Goal: Task Accomplishment & Management: Use online tool/utility

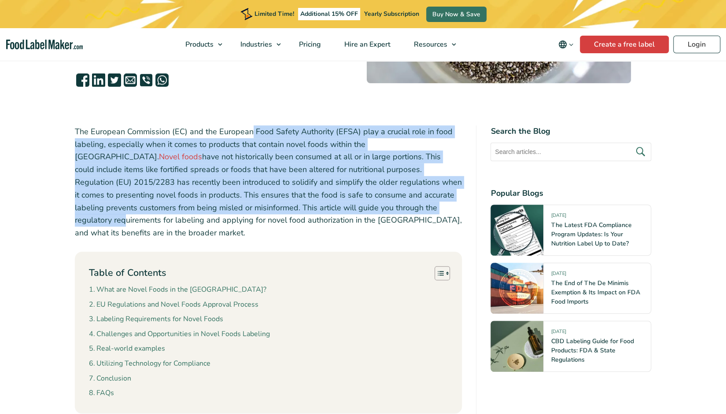
click at [258, 213] on p "The European Commission (EC) and the European Food Safety Authority (EFSA) play…" at bounding box center [268, 182] width 387 height 114
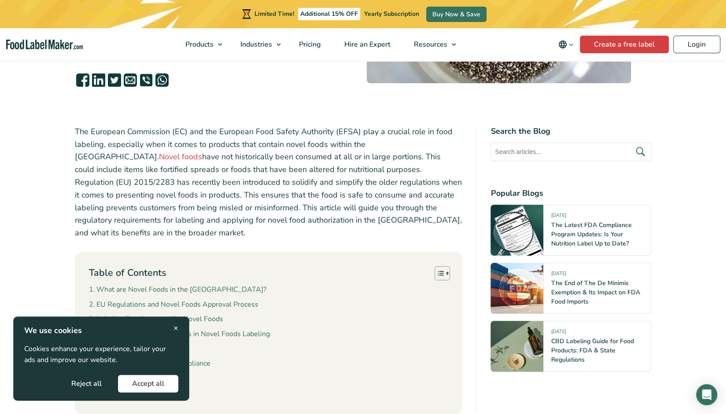
click at [168, 385] on button "Accept all" at bounding box center [148, 384] width 60 height 18
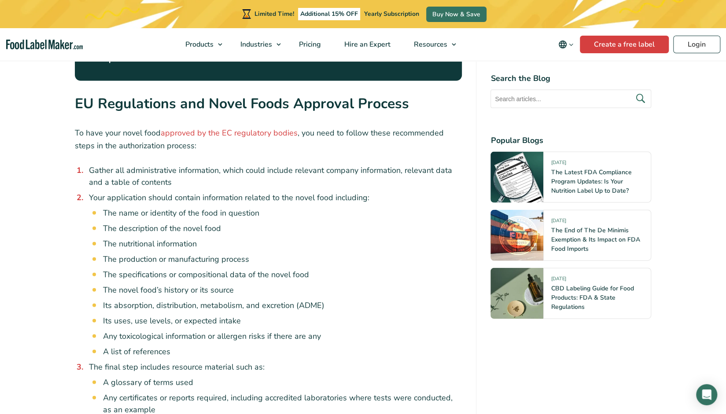
scroll to position [1156, 0]
drag, startPoint x: 126, startPoint y: 111, endPoint x: 205, endPoint y: 288, distance: 193.7
click at [205, 288] on ol "Gather all administrative information, which could include relevant company inf…" at bounding box center [273, 298] width 377 height 267
click at [205, 346] on li "A list of references" at bounding box center [282, 352] width 359 height 12
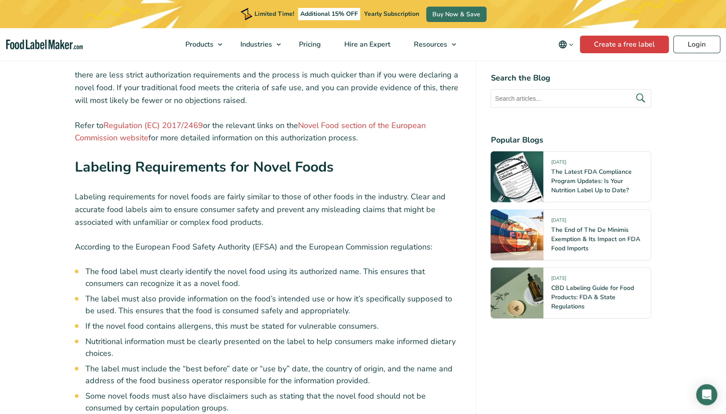
scroll to position [1663, 0]
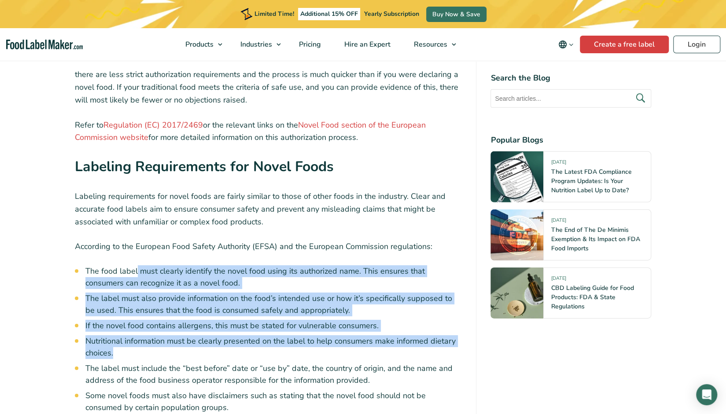
drag, startPoint x: 136, startPoint y: 196, endPoint x: 167, endPoint y: 298, distance: 106.7
click at [167, 298] on div "The European Commission (EC) and the European Food Safety Authority (EFSA) play…" at bounding box center [268, 404] width 387 height 3405
click at [167, 335] on li "Nutritional information must be clearly presented on the label to help consumer…" at bounding box center [273, 347] width 377 height 24
drag, startPoint x: 153, startPoint y: 213, endPoint x: 166, endPoint y: 317, distance: 104.7
click at [166, 317] on ul "The food label must clearly identify the novel food using its authorized name. …" at bounding box center [273, 359] width 377 height 188
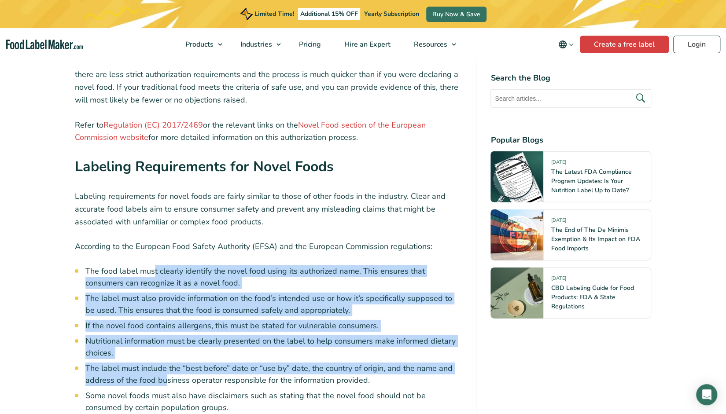
click at [166, 363] on li "The label must include the “best before” date or “use by” date, the country of …" at bounding box center [273, 375] width 377 height 24
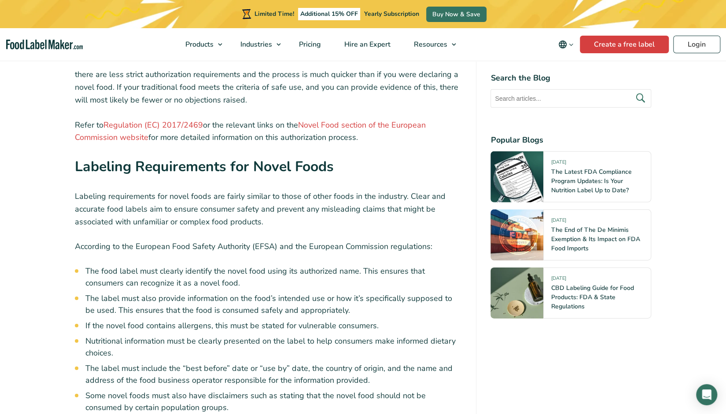
drag, startPoint x: 72, startPoint y: 185, endPoint x: 347, endPoint y: 389, distance: 342.0
copy div "According to the European Food Safety Authority (EFSA) and the European Commiss…"
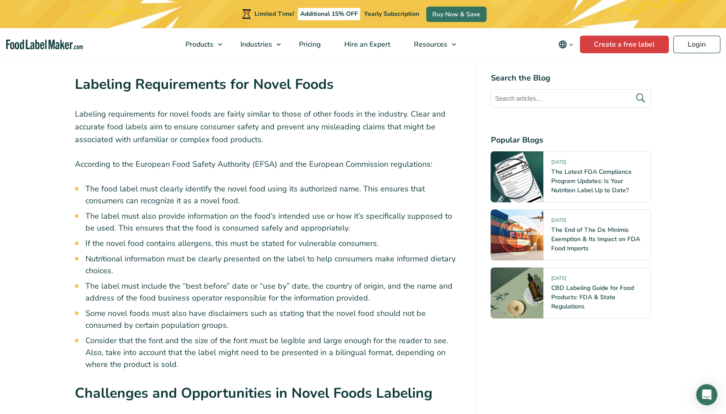
scroll to position [1745, 0]
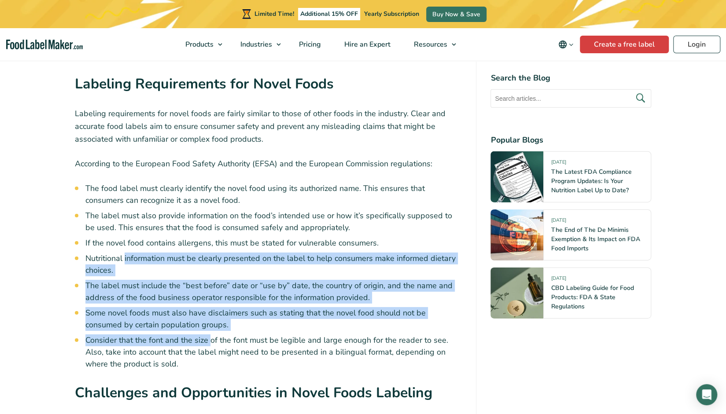
drag, startPoint x: 210, startPoint y: 276, endPoint x: 124, endPoint y: 195, distance: 118.0
click at [124, 195] on ul "The food label must clearly identify the novel food using its authorized name. …" at bounding box center [273, 277] width 377 height 188
click at [124, 253] on li "Nutritional information must be clearly presented on the label to help consumer…" at bounding box center [273, 265] width 377 height 24
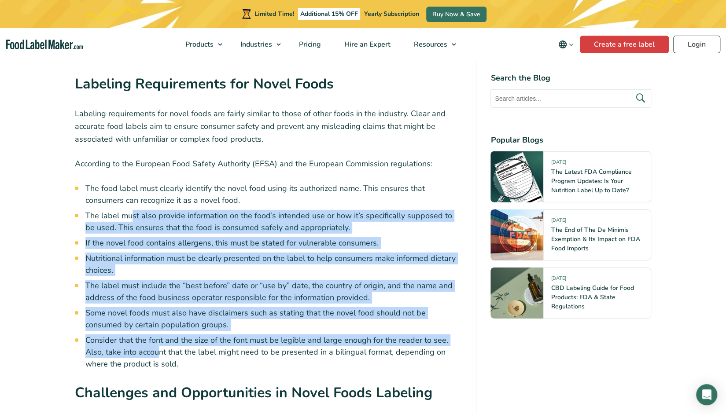
drag, startPoint x: 132, startPoint y: 150, endPoint x: 158, endPoint y: 291, distance: 143.7
click at [158, 291] on ul "The food label must clearly identify the novel food using its authorized name. …" at bounding box center [273, 277] width 377 height 188
click at [158, 335] on li "Consider that the font and the size of the font must be legible and large enoug…" at bounding box center [273, 353] width 377 height 36
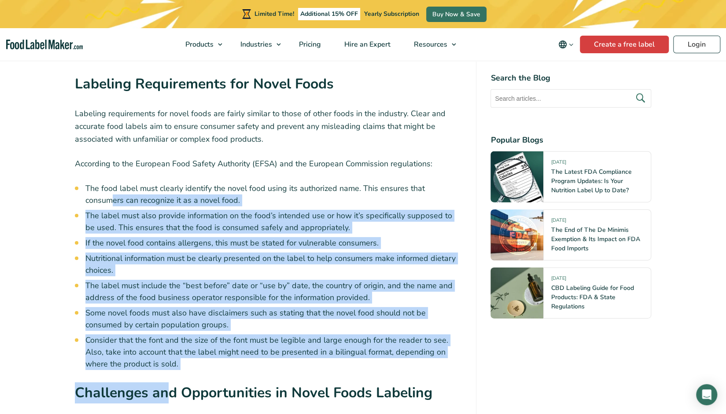
drag, startPoint x: 116, startPoint y: 184, endPoint x: 165, endPoint y: 320, distance: 144.8
click at [165, 320] on div "The European Commission (EC) and the European Food Safety Authority (EFSA) play…" at bounding box center [268, 321] width 387 height 3405
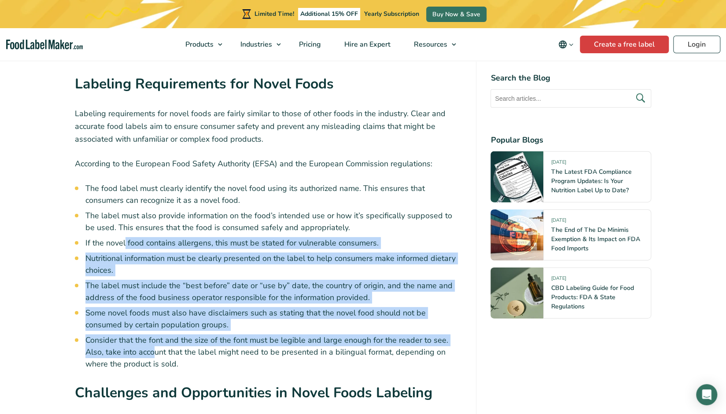
drag, startPoint x: 133, startPoint y: 235, endPoint x: 151, endPoint y: 297, distance: 65.3
click at [151, 297] on ul "The food label must clearly identify the novel food using its authorized name. …" at bounding box center [273, 277] width 377 height 188
click at [151, 335] on li "Consider that the font and the size of the font must be legible and large enoug…" at bounding box center [273, 353] width 377 height 36
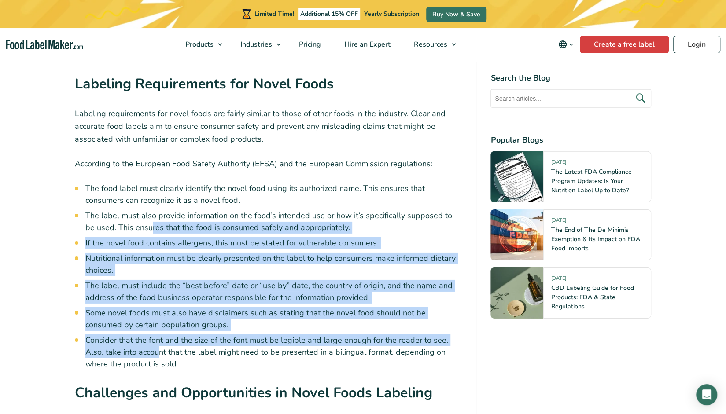
drag, startPoint x: 141, startPoint y: 165, endPoint x: 160, endPoint y: 293, distance: 129.9
click at [160, 293] on ul "The food label must clearly identify the novel food using its authorized name. …" at bounding box center [273, 277] width 377 height 188
click at [160, 335] on li "Consider that the font and the size of the font must be legible and large enoug…" at bounding box center [273, 353] width 377 height 36
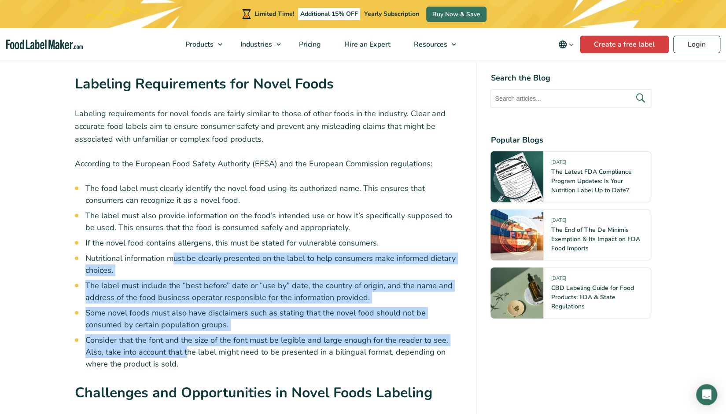
drag, startPoint x: 176, startPoint y: 202, endPoint x: 188, endPoint y: 294, distance: 92.3
click at [188, 294] on ul "The food label must clearly identify the novel food using its authorized name. …" at bounding box center [273, 277] width 377 height 188
click at [188, 335] on li "Consider that the font and the size of the font must be legible and large enoug…" at bounding box center [273, 353] width 377 height 36
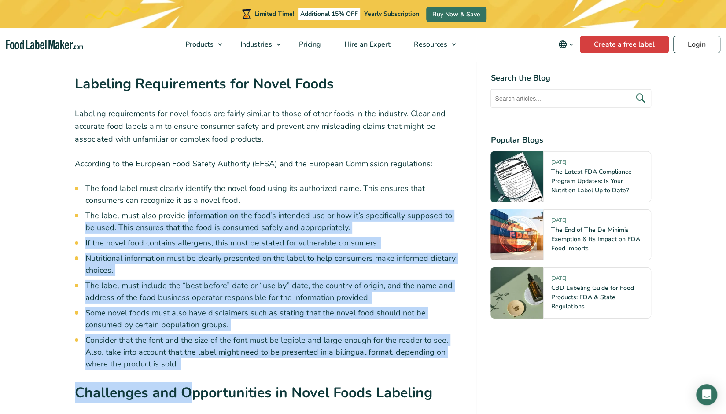
drag, startPoint x: 187, startPoint y: 162, endPoint x: 190, endPoint y: 313, distance: 151.0
click at [190, 313] on div "The European Commission (EC) and the European Food Safety Authority (EFSA) play…" at bounding box center [268, 321] width 387 height 3405
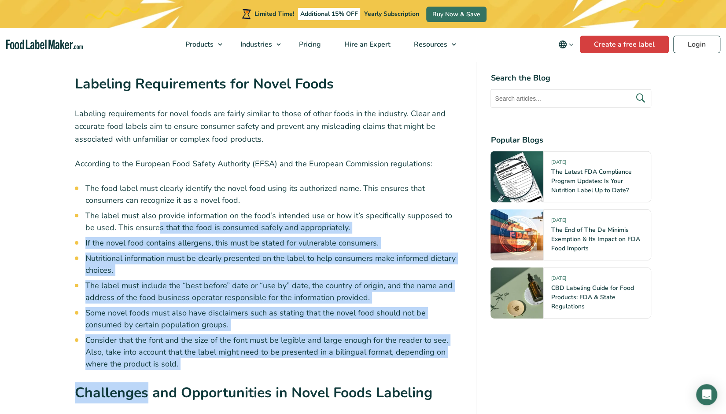
drag, startPoint x: 149, startPoint y: 181, endPoint x: 149, endPoint y: 313, distance: 131.6
click at [149, 313] on div "The European Commission (EC) and the European Food Safety Authority (EFSA) play…" at bounding box center [268, 321] width 387 height 3405
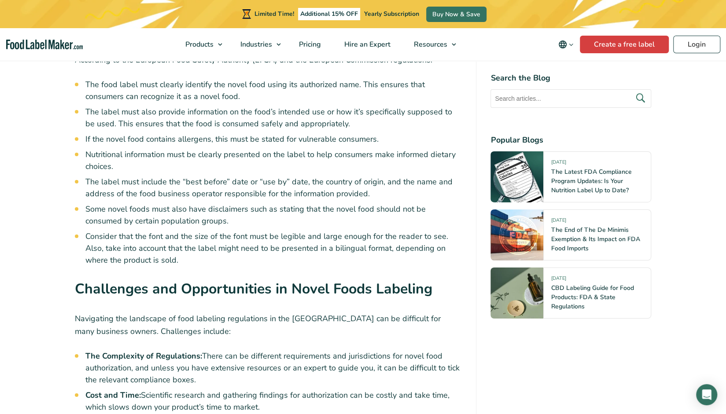
scroll to position [1973, 0]
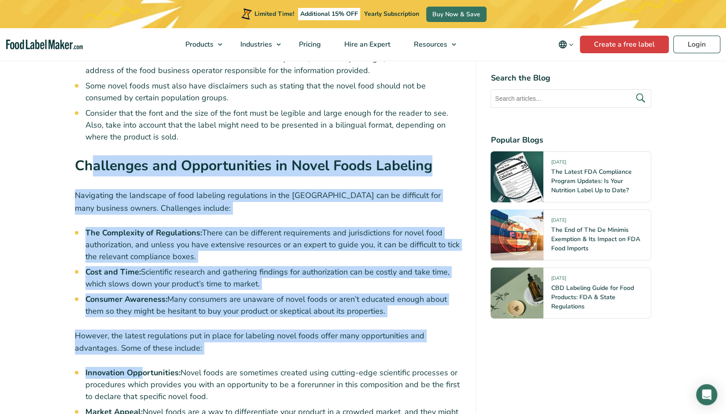
drag, startPoint x: 98, startPoint y: 176, endPoint x: 143, endPoint y: 305, distance: 136.6
click at [143, 305] on div "The European Commission (EC) and the European Food Safety Authority (EFSA) play…" at bounding box center [268, 94] width 387 height 3405
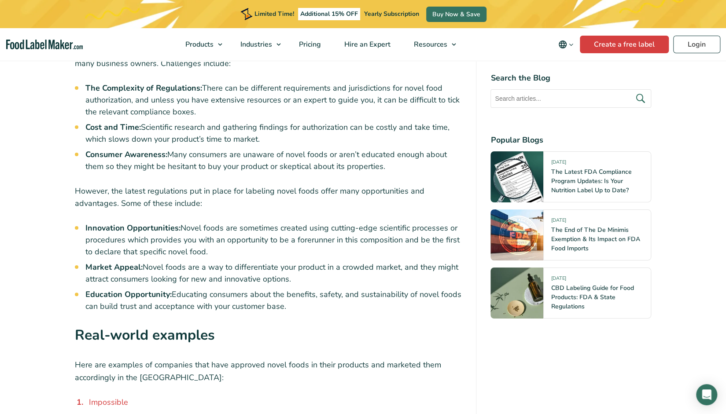
scroll to position [2118, 0]
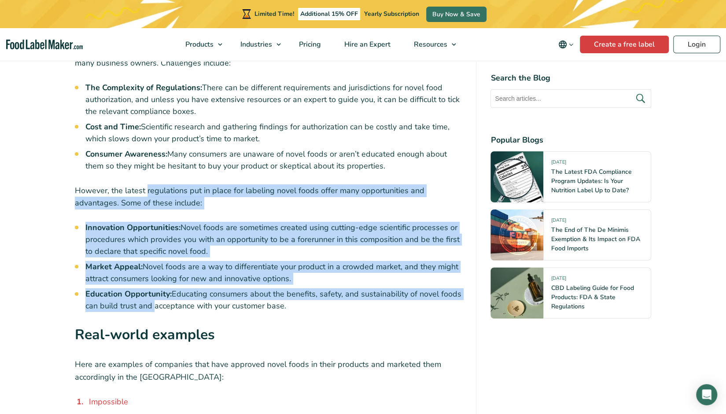
drag, startPoint x: 147, startPoint y: 122, endPoint x: 149, endPoint y: 252, distance: 129.9
click at [149, 288] on li "Education Opportunity: Educating consumers about the benefits, safety, and sust…" at bounding box center [273, 300] width 377 height 24
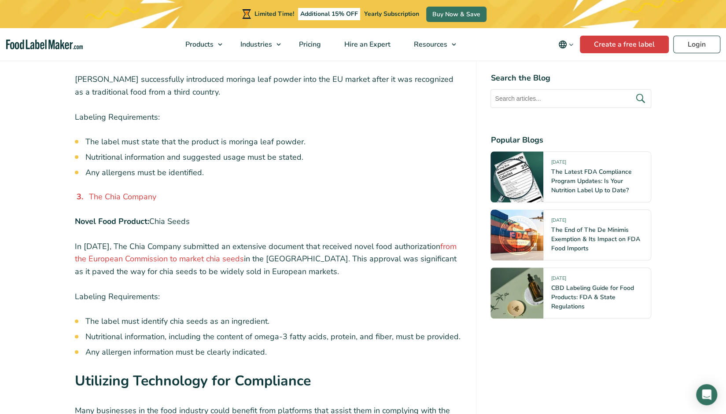
scroll to position [2670, 0]
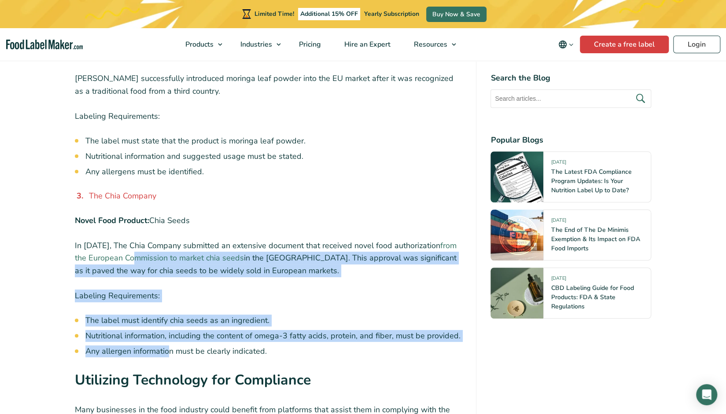
drag, startPoint x: 170, startPoint y: 287, endPoint x: 133, endPoint y: 196, distance: 98.3
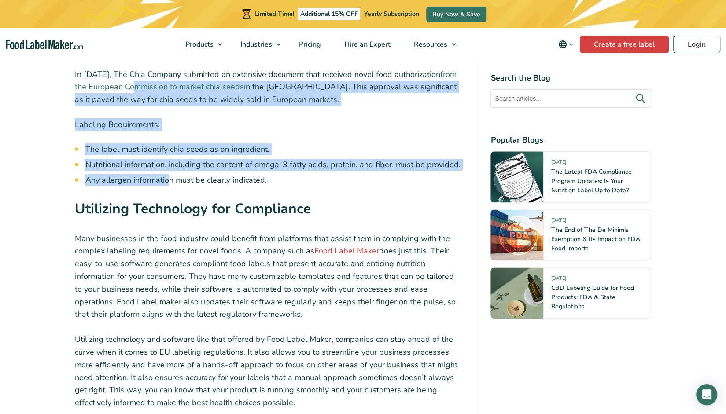
scroll to position [2842, 0]
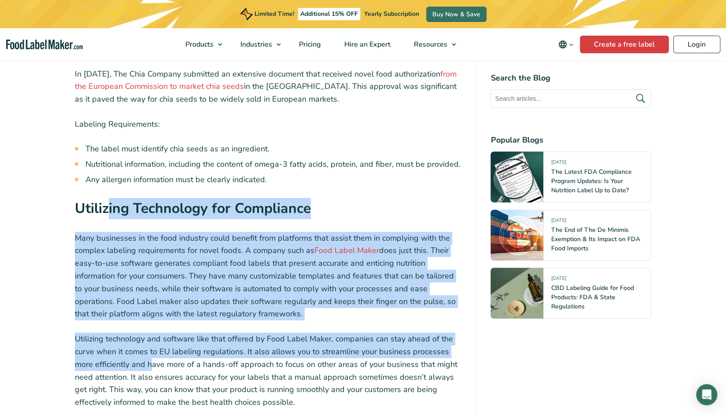
drag, startPoint x: 115, startPoint y: 184, endPoint x: 151, endPoint y: 306, distance: 126.5
click at [151, 333] on p "Utilizing technology and software like that offered by Food Label Maker, compan…" at bounding box center [268, 371] width 387 height 76
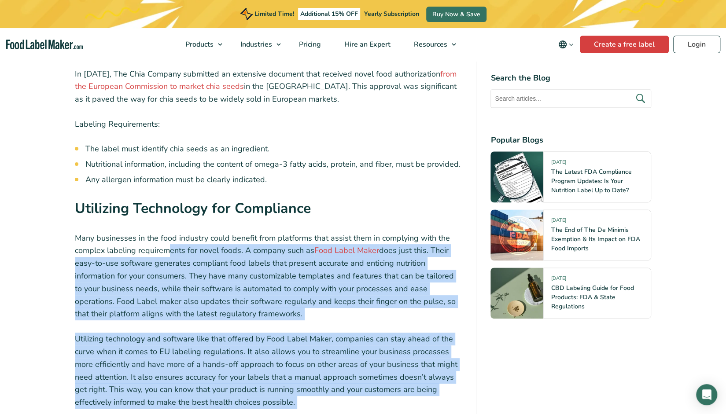
drag, startPoint x: 166, startPoint y: 190, endPoint x: 212, endPoint y: 365, distance: 181.0
drag, startPoint x: 197, startPoint y: 254, endPoint x: 220, endPoint y: 346, distance: 95.7
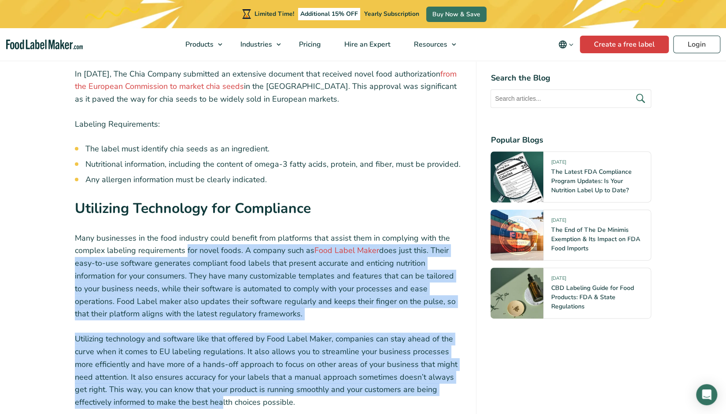
click at [220, 346] on p "Utilizing technology and software like that offered by Food Label Maker, compan…" at bounding box center [268, 371] width 387 height 76
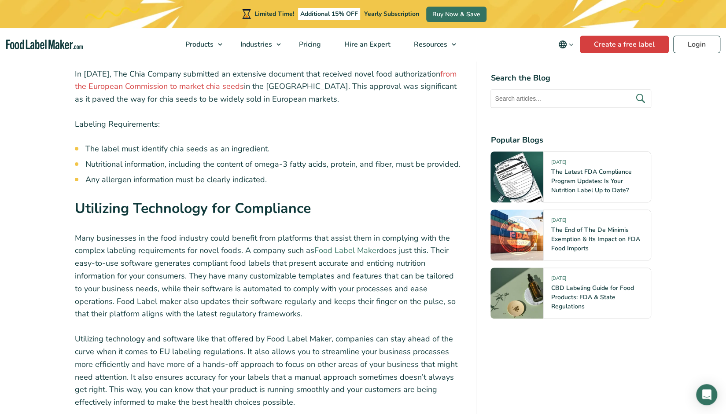
click at [343, 245] on link "Food Label Maker" at bounding box center [346, 250] width 65 height 11
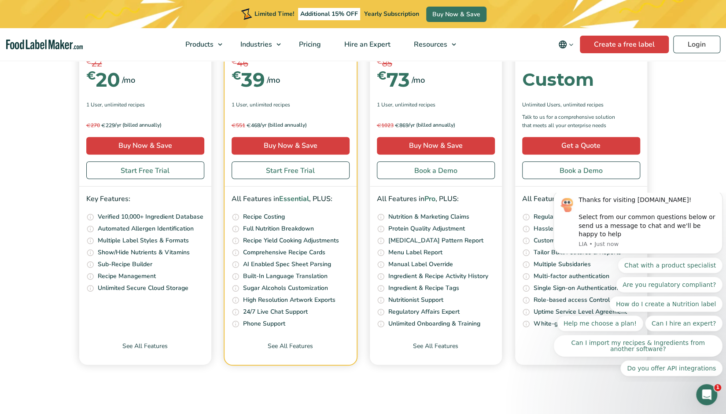
scroll to position [3602, 0]
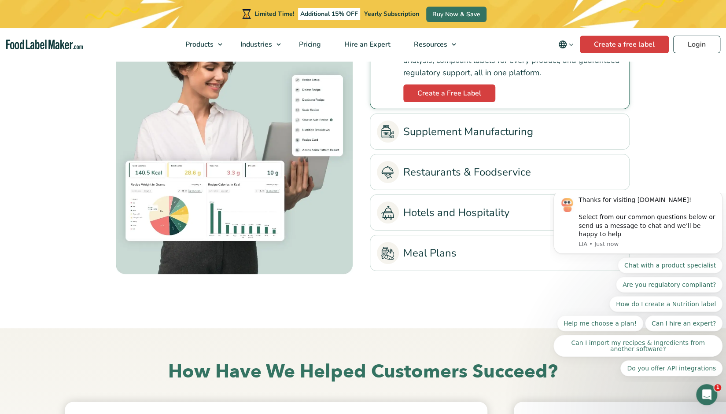
scroll to position [2098, 0]
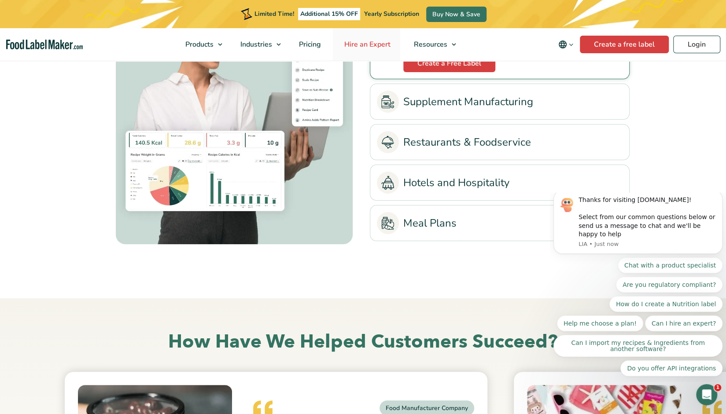
click at [362, 39] on link "Hire an Expert" at bounding box center [366, 44] width 67 height 33
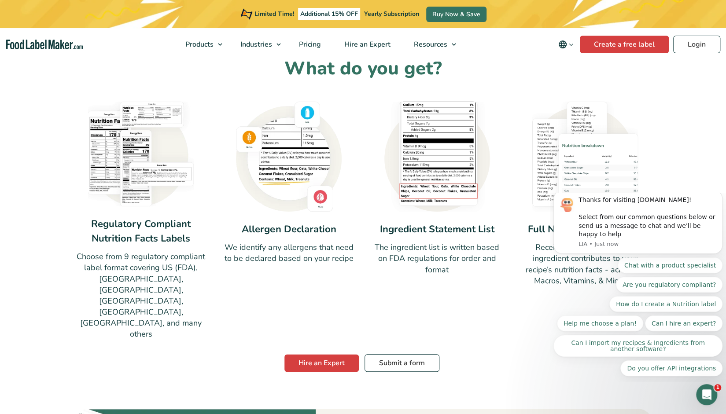
scroll to position [604, 0]
click at [331, 354] on link "Hire an Expert" at bounding box center [321, 363] width 74 height 18
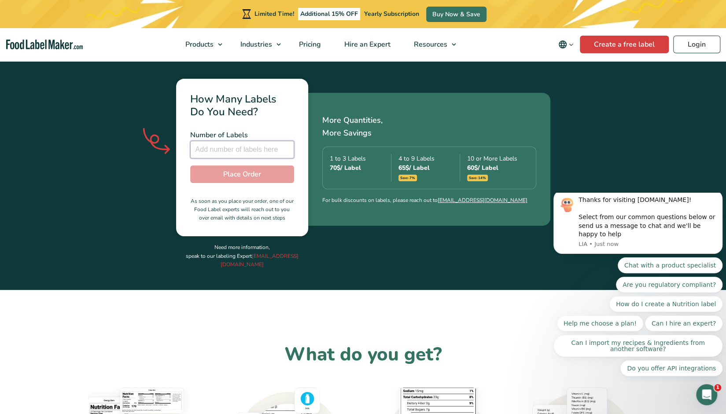
click at [227, 141] on input "number" at bounding box center [242, 150] width 104 height 18
click at [285, 141] on input "1" at bounding box center [242, 150] width 104 height 18
click at [285, 141] on input "2" at bounding box center [242, 150] width 104 height 18
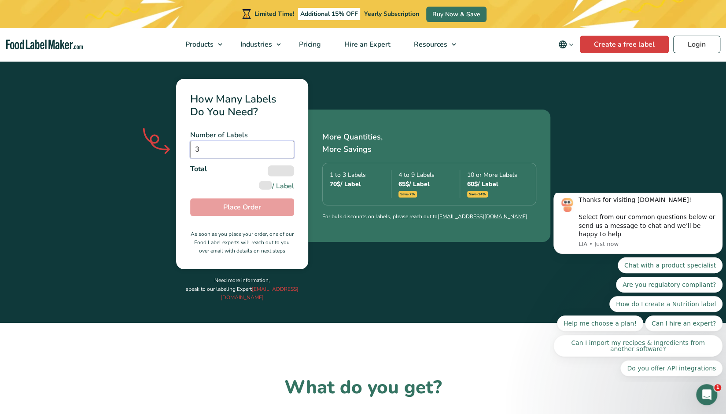
type input "3"
click at [285, 141] on input "3" at bounding box center [242, 150] width 104 height 18
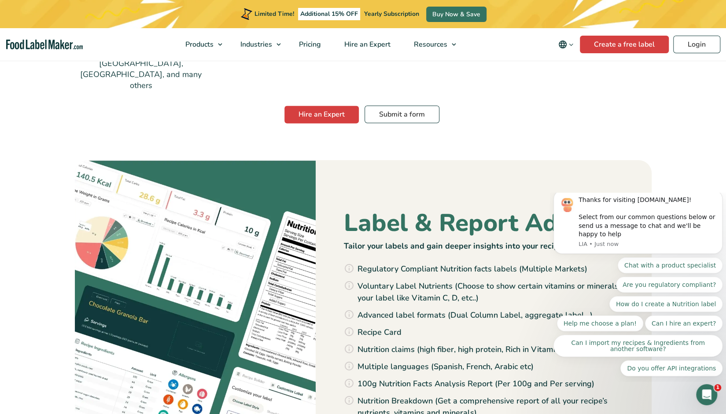
scroll to position [741, 0]
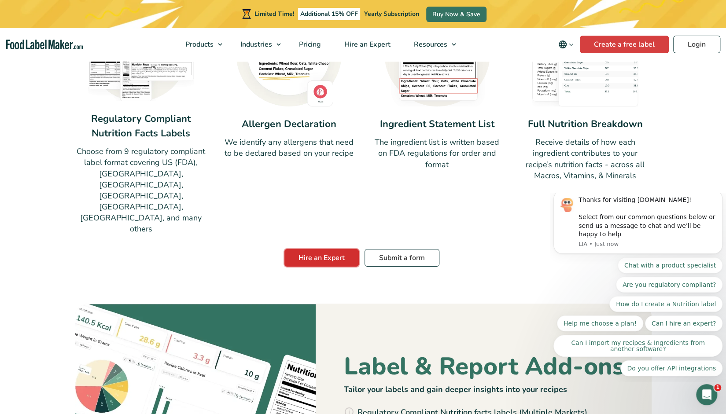
click at [328, 249] on link "Hire an Expert" at bounding box center [321, 258] width 74 height 18
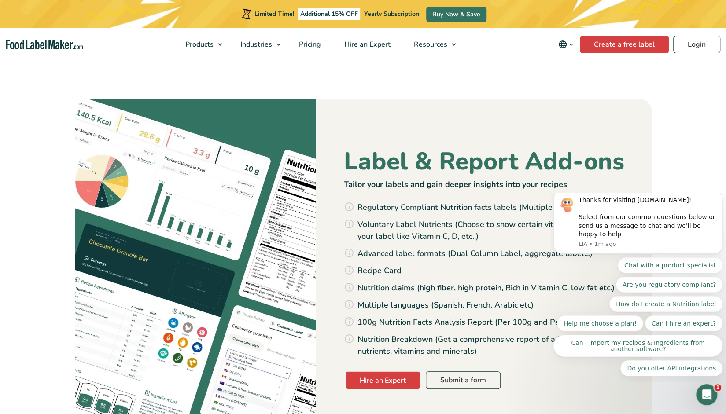
scroll to position [948, 0]
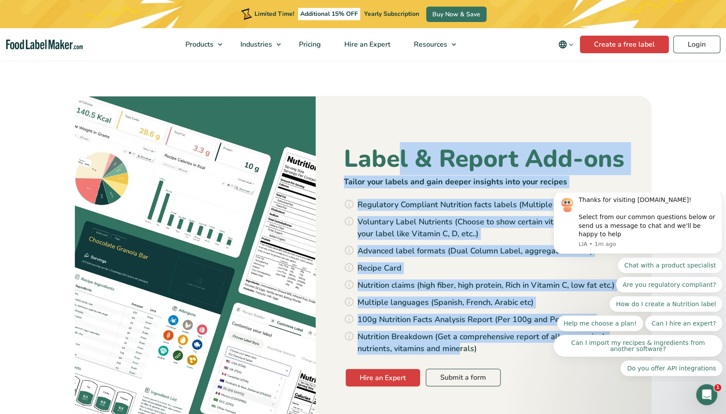
drag, startPoint x: 394, startPoint y: 110, endPoint x: 458, endPoint y: 292, distance: 193.1
click at [458, 292] on div "Label & Report Add-ons Tailor your labels and gain deeper insights into your re…" at bounding box center [490, 271] width 321 height 278
click at [458, 331] on li "Nutrition Breakdown (Get a comprehensive report of all your recipe’s nutrients,…" at bounding box center [495, 343] width 283 height 24
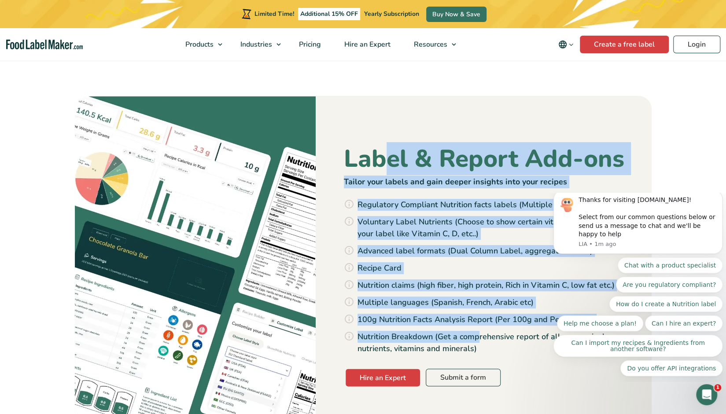
drag, startPoint x: 393, startPoint y: 131, endPoint x: 479, endPoint y: 286, distance: 177.2
click at [479, 286] on div "Label & Report Add-ons Tailor your labels and gain deeper insights into your re…" at bounding box center [490, 271] width 321 height 278
click at [479, 331] on li "Nutrition Breakdown (Get a comprehensive report of all your recipe’s nutrients,…" at bounding box center [495, 343] width 283 height 24
drag, startPoint x: 416, startPoint y: 149, endPoint x: 495, endPoint y: 283, distance: 155.1
click at [495, 283] on div "Label & Report Add-ons Tailor your labels and gain deeper insights into your re…" at bounding box center [490, 271] width 321 height 278
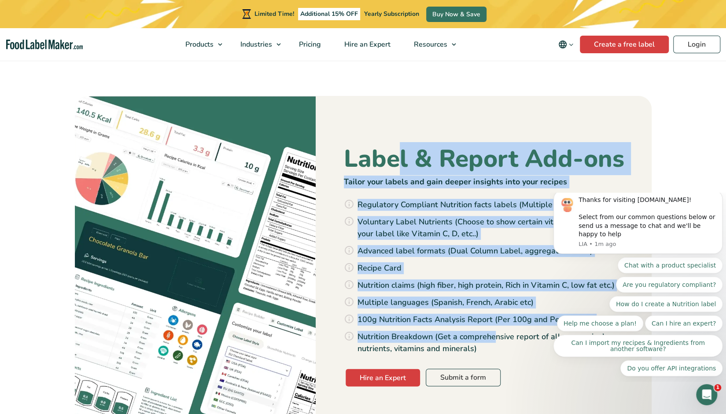
click at [495, 331] on li "Nutrition Breakdown (Get a comprehensive report of all your recipe’s nutrients,…" at bounding box center [495, 343] width 283 height 24
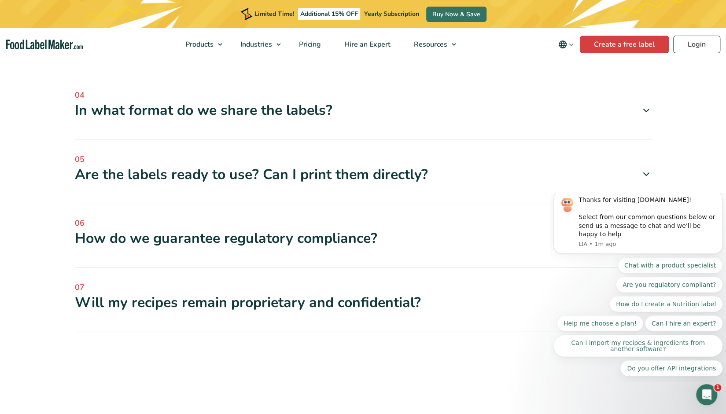
scroll to position [3045, 0]
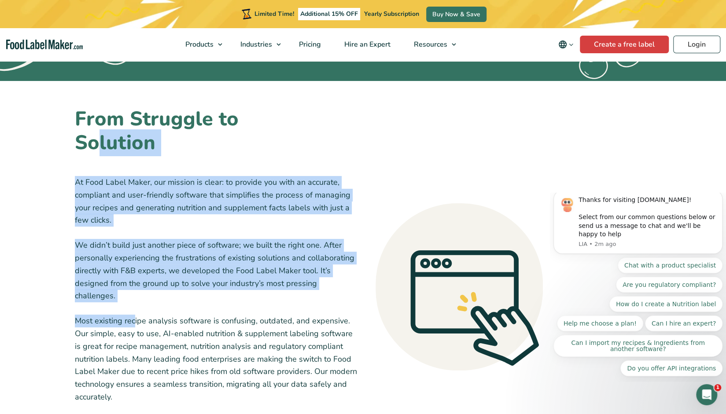
drag, startPoint x: 98, startPoint y: 144, endPoint x: 135, endPoint y: 311, distance: 171.4
click at [135, 311] on div "From Struggle to Solution At Food Label Maker, our mission is clear: to provide…" at bounding box center [217, 287] width 294 height 370
click at [135, 316] on span "Most existing recipe analysis software is confusing, outdated, and expensive. O…" at bounding box center [216, 359] width 282 height 87
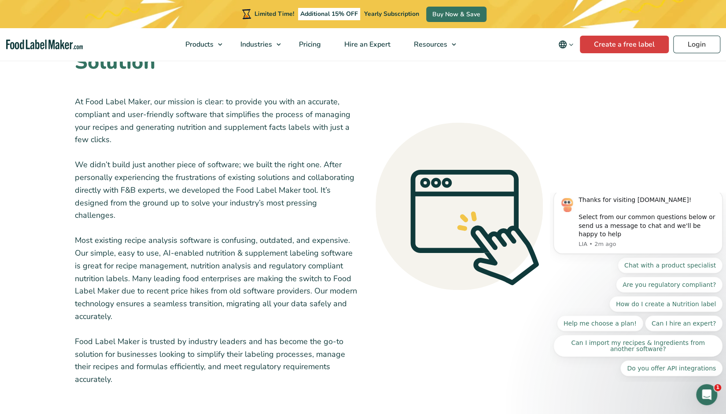
scroll to position [219, 0]
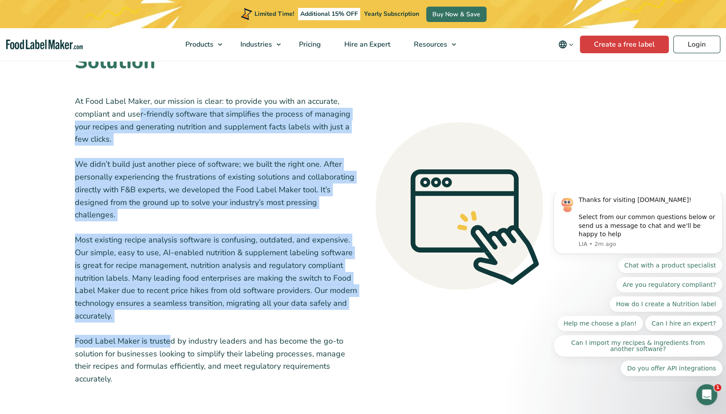
drag, startPoint x: 137, startPoint y: 115, endPoint x: 169, endPoint y: 323, distance: 210.2
click at [169, 323] on div "At Food Label Maker, our mission is clear: to provide you with an accurate, com…" at bounding box center [216, 240] width 283 height 291
click at [169, 336] on span "Food Label Maker is trusted by industry leaders and has become the go-to soluti…" at bounding box center [210, 360] width 270 height 48
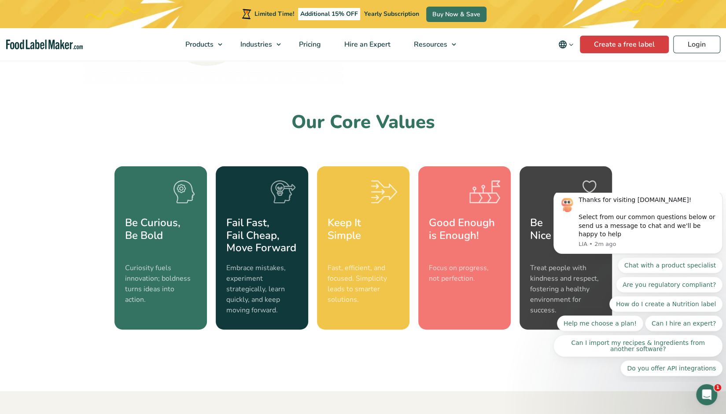
scroll to position [799, 0]
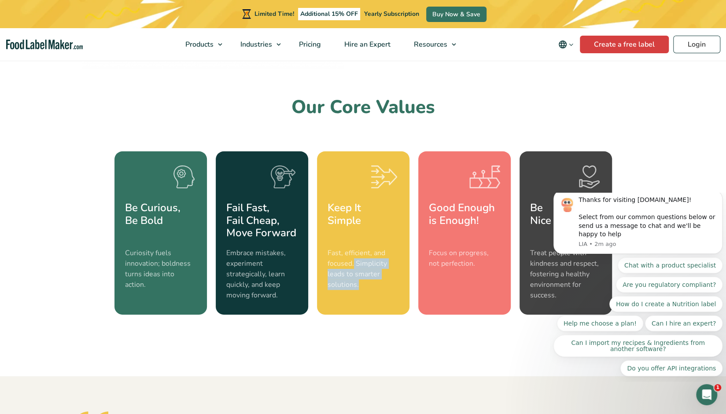
drag, startPoint x: 354, startPoint y: 254, endPoint x: 358, endPoint y: 276, distance: 22.9
click at [358, 276] on small "Fast, efficient, and focused. Simplicity leads to smarter solutions." at bounding box center [363, 269] width 71 height 42
drag, startPoint x: 465, startPoint y: 253, endPoint x: 466, endPoint y: 274, distance: 20.7
click at [466, 274] on div "Good Enough is Enough! Focus on progress, not perfection." at bounding box center [464, 232] width 92 height 163
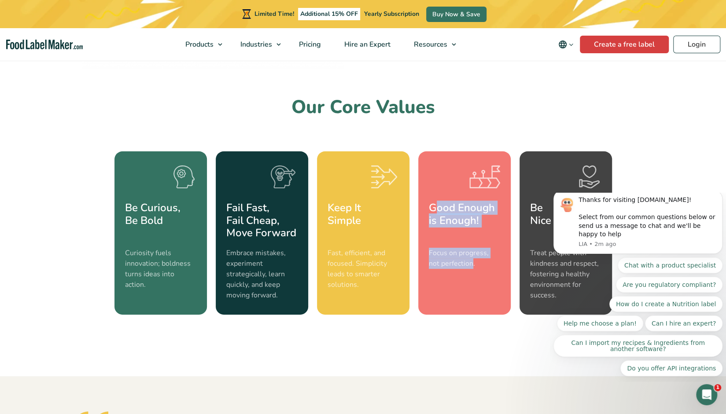
drag, startPoint x: 450, startPoint y: 230, endPoint x: 460, endPoint y: 253, distance: 25.0
click at [460, 253] on div "Good Enough is Enough! Focus on progress, not perfection." at bounding box center [464, 232] width 92 height 163
click at [460, 253] on small "Focus on progress, not perfection." at bounding box center [464, 258] width 71 height 21
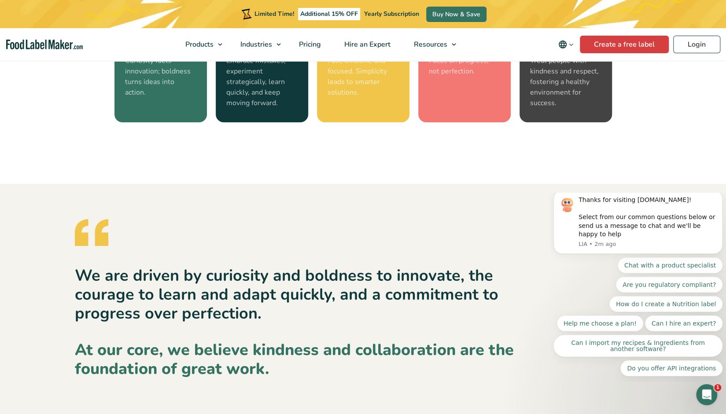
scroll to position [1338, 0]
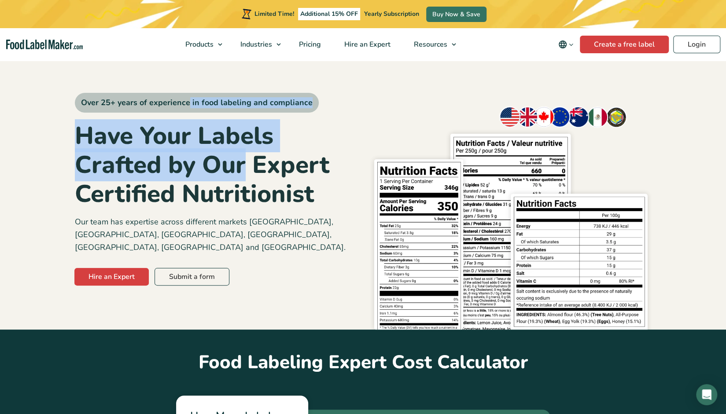
click at [241, 178] on div "Over 25+ years of experience in food labeling and compliance Have Your Labels C…" at bounding box center [216, 194] width 282 height 270
click at [241, 178] on h1 "Have Your Labels Crafted by Our Expert Certified Nutritionist" at bounding box center [216, 164] width 282 height 87
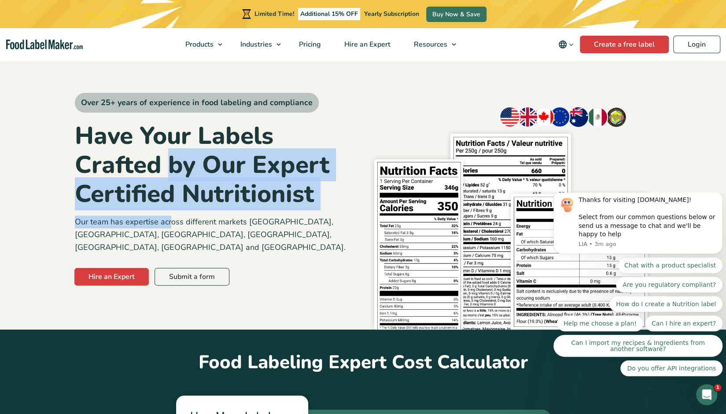
drag, startPoint x: 169, startPoint y: 219, endPoint x: 167, endPoint y: 162, distance: 57.3
click at [167, 162] on div "Over 25+ years of experience in food labeling and compliance Have Your Labels C…" at bounding box center [216, 194] width 282 height 270
click at [167, 162] on h1 "Have Your Labels Crafted by Our Expert Certified Nutritionist" at bounding box center [216, 164] width 282 height 87
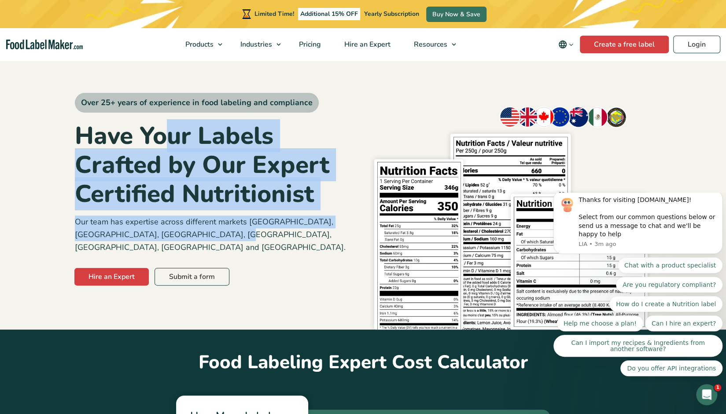
drag, startPoint x: 170, startPoint y: 151, endPoint x: 209, endPoint y: 236, distance: 93.4
click at [209, 236] on div "Over 25+ years of experience in food labeling and compliance Have Your Labels C…" at bounding box center [216, 194] width 282 height 270
click at [209, 236] on p "Our team has expertise across different markets [GEOGRAPHIC_DATA], [GEOGRAPHIC_…" at bounding box center [216, 235] width 282 height 38
